Goal: Transaction & Acquisition: Obtain resource

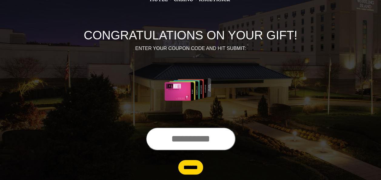
scroll to position [49, 0]
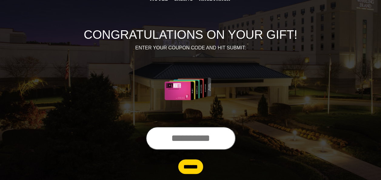
click at [151, 138] on input "text" at bounding box center [191, 138] width 90 height 23
type input "**********"
click at [193, 167] on input "******" at bounding box center [190, 167] width 25 height 15
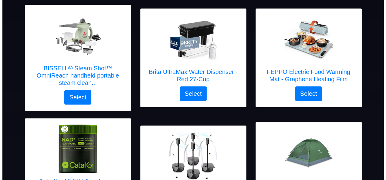
scroll to position [85, 0]
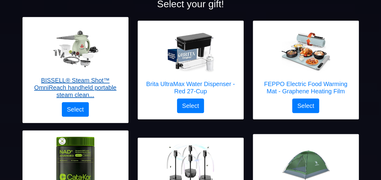
click at [98, 85] on h5 "BISSELL® Steam Shot™ OmniReach handheld portable steam clean..." at bounding box center [75, 88] width 93 height 22
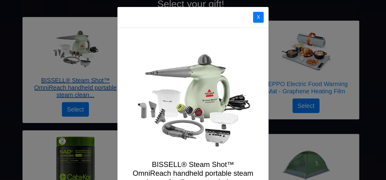
scroll to position [0, 0]
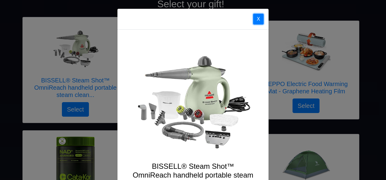
click at [255, 21] on button "X" at bounding box center [258, 19] width 11 height 11
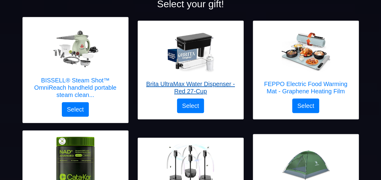
click at [197, 84] on h5 "Brita UltraMax Water Dispenser - Red 27-Cup" at bounding box center [190, 87] width 93 height 15
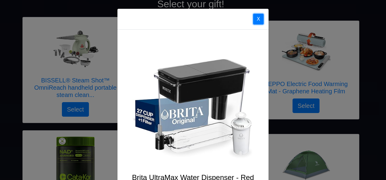
click at [258, 17] on button "X" at bounding box center [258, 19] width 11 height 11
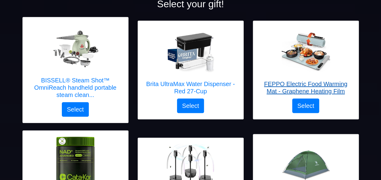
click at [302, 93] on h5 "FEPPO Electric Food Warming Mat - Graphene Heating Film" at bounding box center [305, 87] width 93 height 15
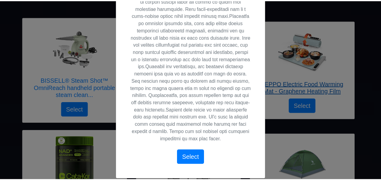
scroll to position [283, 0]
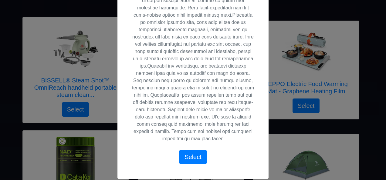
click at [277, 42] on div "X FEPPO Electric Food Warming Mat - Graphene Heating Film Select" at bounding box center [193, 90] width 386 height 180
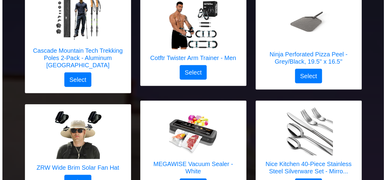
scroll to position [680, 0]
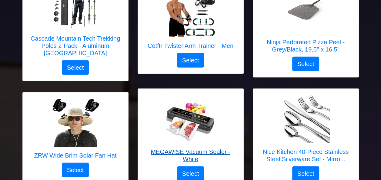
click at [210, 148] on h5 "MEGAWISE Vacuum Sealer - White" at bounding box center [190, 155] width 93 height 15
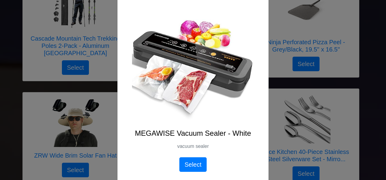
scroll to position [0, 0]
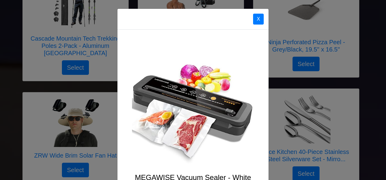
click at [210, 142] on img at bounding box center [193, 105] width 122 height 122
click at [256, 18] on button "X" at bounding box center [258, 19] width 11 height 11
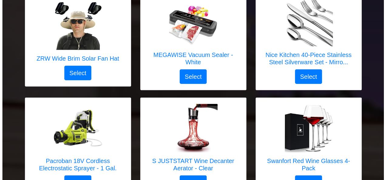
scroll to position [789, 0]
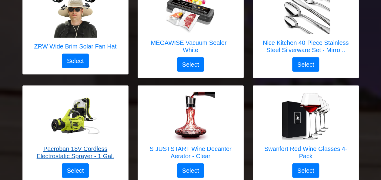
click at [56, 145] on h5 "Pacroban 18V Cordless Electrostatic Sprayer - 1 Gal." at bounding box center [75, 152] width 93 height 15
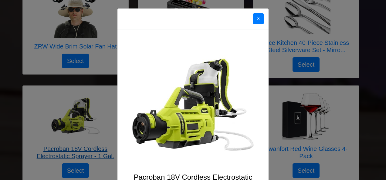
scroll to position [0, 0]
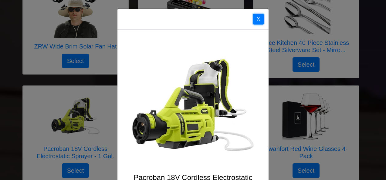
click at [255, 17] on button "X" at bounding box center [258, 19] width 11 height 11
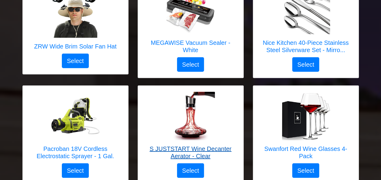
click at [219, 145] on h5 "S JUSTSTART Wine Decanter Aerator - Clear" at bounding box center [190, 152] width 93 height 15
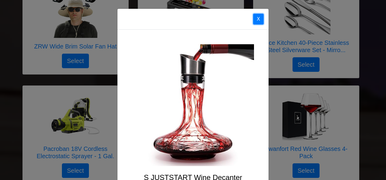
click at [253, 21] on button "X" at bounding box center [258, 19] width 11 height 11
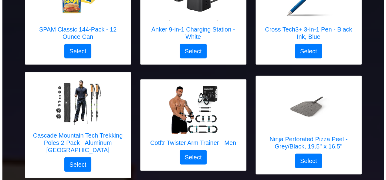
scroll to position [740, 0]
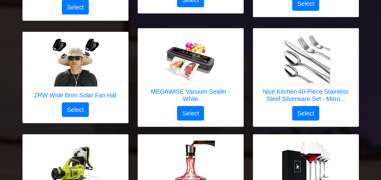
click at [269, 141] on div at bounding box center [305, 165] width 93 height 49
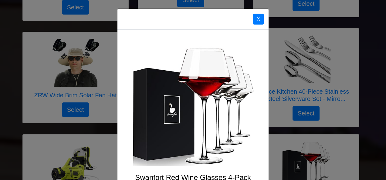
click at [266, 157] on div "X Swanfort Red Wine Glasses 4-Pack Swanfort Red Wine Glasses Set of 4 Select" at bounding box center [193, 90] width 386 height 180
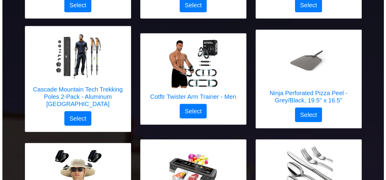
scroll to position [617, 0]
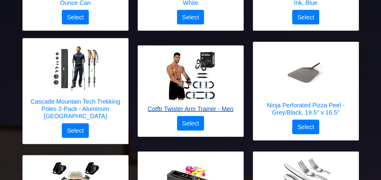
click at [210, 78] on img at bounding box center [191, 76] width 49 height 49
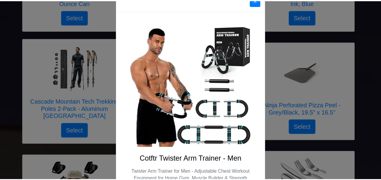
scroll to position [0, 0]
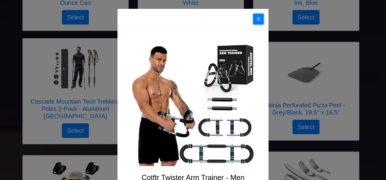
click at [261, 16] on button "X" at bounding box center [258, 19] width 11 height 11
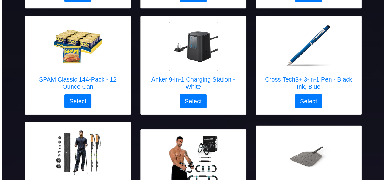
scroll to position [532, 0]
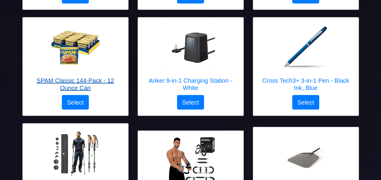
click at [72, 47] on img at bounding box center [75, 47] width 49 height 49
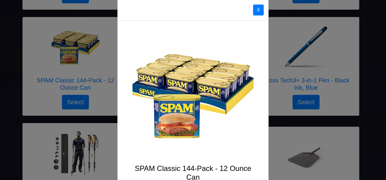
scroll to position [0, 0]
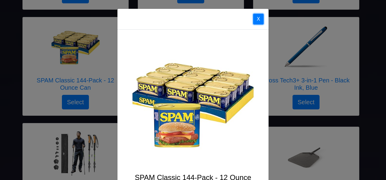
click at [255, 21] on button "X" at bounding box center [258, 19] width 11 height 11
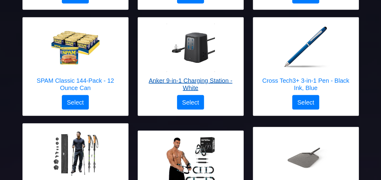
click at [198, 53] on img at bounding box center [191, 47] width 49 height 49
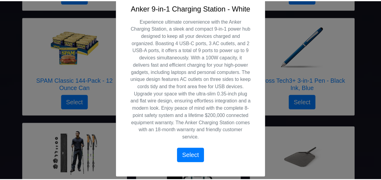
scroll to position [175, 0]
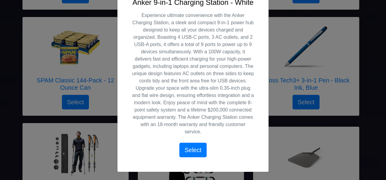
click at [276, 29] on div "X Anker 9-in-1 [GEOGRAPHIC_DATA] - White Select" at bounding box center [193, 90] width 386 height 180
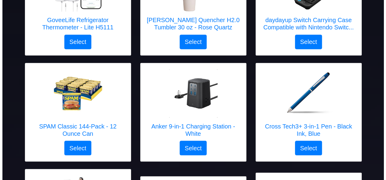
scroll to position [483, 0]
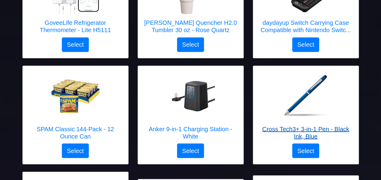
click at [306, 97] on img at bounding box center [306, 96] width 49 height 49
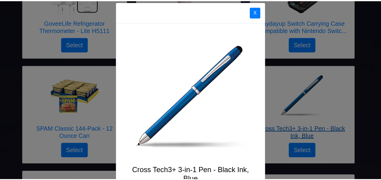
scroll to position [0, 0]
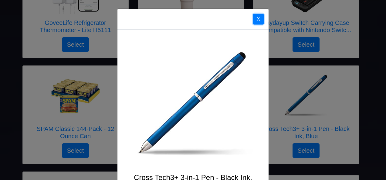
click at [258, 18] on button "X" at bounding box center [258, 19] width 11 height 11
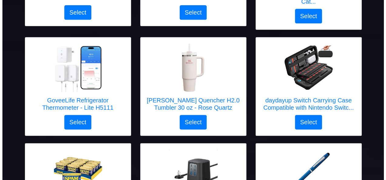
scroll to position [398, 0]
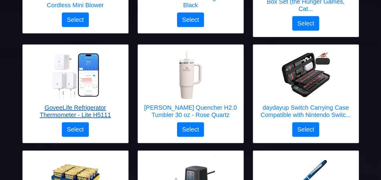
click at [93, 79] on img at bounding box center [75, 75] width 49 height 49
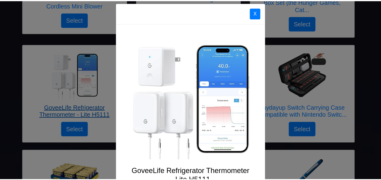
scroll to position [0, 0]
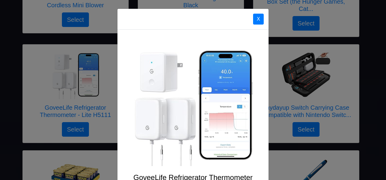
click at [90, 73] on div "X GoveeLife Refrigerator Thermometer - Lite H5111 GoveeLife Refrigerator Thermo…" at bounding box center [193, 90] width 386 height 180
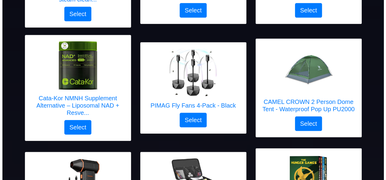
scroll to position [180, 0]
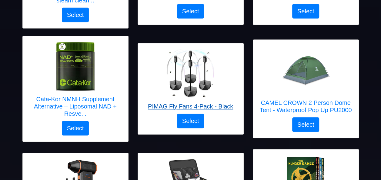
click at [191, 81] on img at bounding box center [190, 73] width 49 height 49
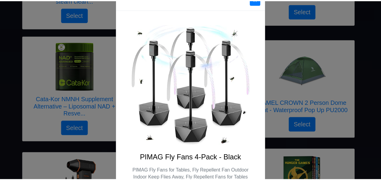
scroll to position [8, 0]
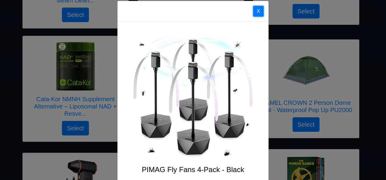
click at [256, 10] on button "X" at bounding box center [258, 11] width 11 height 11
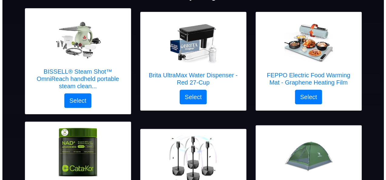
scroll to position [95, 0]
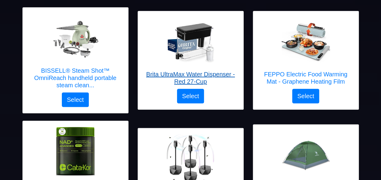
click at [212, 74] on h5 "Brita UltraMax Water Dispenser - Red 27-Cup" at bounding box center [190, 78] width 93 height 15
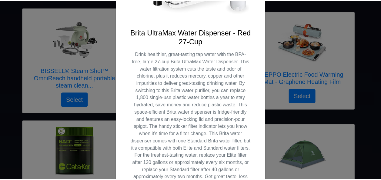
scroll to position [0, 0]
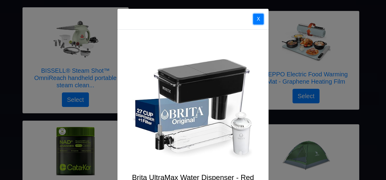
click at [253, 21] on button "X" at bounding box center [258, 19] width 11 height 11
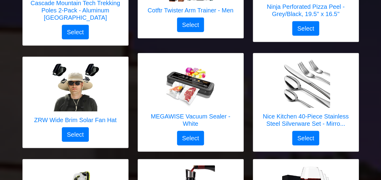
scroll to position [738, 0]
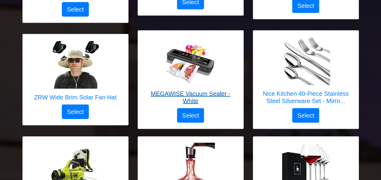
click at [215, 90] on h5 "MEGAWISE Vacuum Sealer - White" at bounding box center [190, 97] width 93 height 15
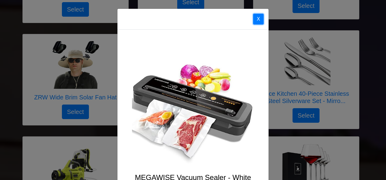
click at [256, 18] on button "X" at bounding box center [258, 19] width 11 height 11
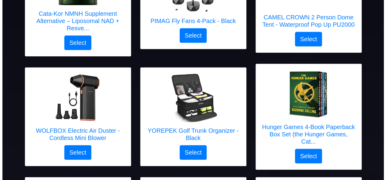
scroll to position [107, 0]
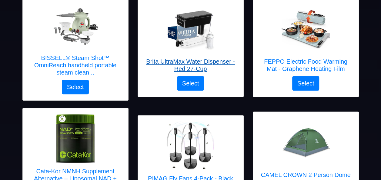
click at [204, 59] on h5 "Brita UltraMax Water Dispenser - Red 27-Cup" at bounding box center [190, 65] width 93 height 15
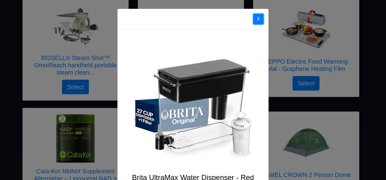
click at [256, 19] on button "X" at bounding box center [258, 19] width 11 height 11
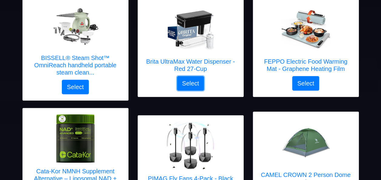
click at [199, 78] on button "Select" at bounding box center [190, 83] width 27 height 15
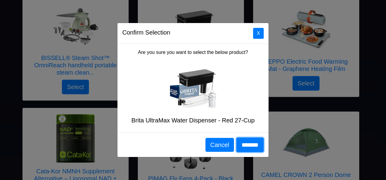
click at [242, 145] on input "*******" at bounding box center [249, 145] width 27 height 15
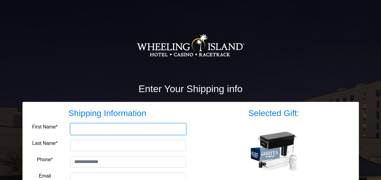
click at [88, 132] on input "First Name*" at bounding box center [128, 129] width 116 height 12
type input "*******"
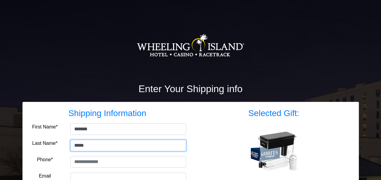
type input "*****"
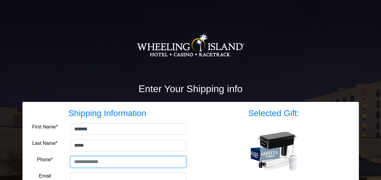
click at [87, 159] on input "tel" at bounding box center [128, 162] width 116 height 12
type input "**********"
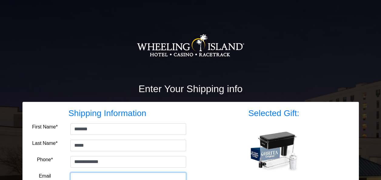
click at [97, 176] on input "Email" at bounding box center [128, 179] width 116 height 12
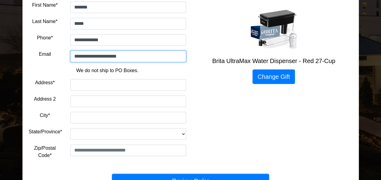
scroll to position [122, 0]
type input "**********"
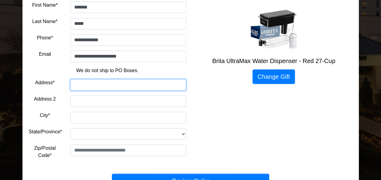
click at [89, 84] on input "Address*" at bounding box center [128, 85] width 116 height 12
type input "**********"
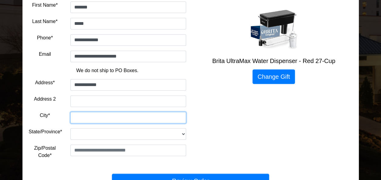
click at [81, 119] on input "City*" at bounding box center [128, 118] width 116 height 12
type input "**********"
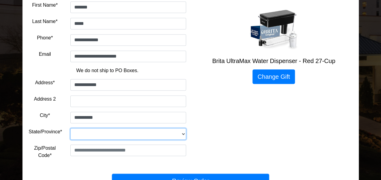
select select "**"
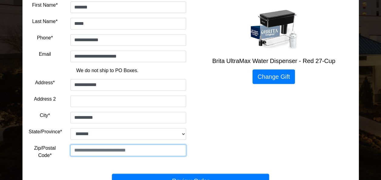
click at [94, 145] on input "text" at bounding box center [128, 151] width 116 height 12
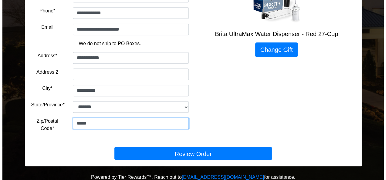
scroll to position [150, 0]
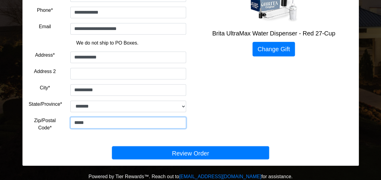
type input "*****"
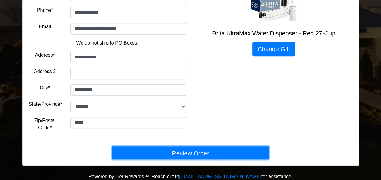
click at [211, 155] on button "Review Order" at bounding box center [190, 152] width 157 height 13
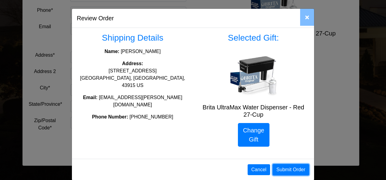
click at [292, 168] on button "Submit Order" at bounding box center [290, 170] width 37 height 12
